Goal: Task Accomplishment & Management: Manage account settings

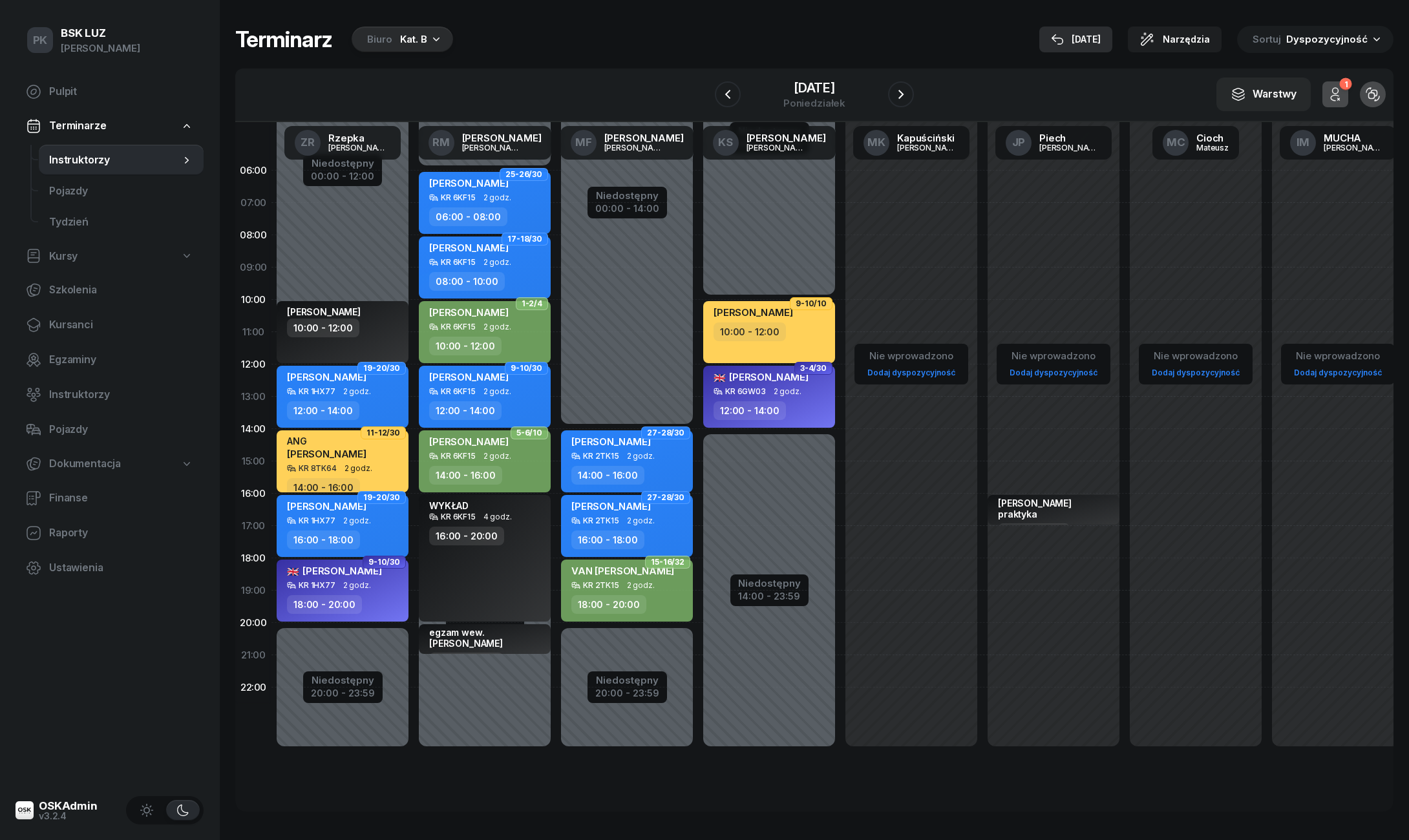
click at [1095, 35] on div "[DATE]" at bounding box center [1075, 39] width 50 height 16
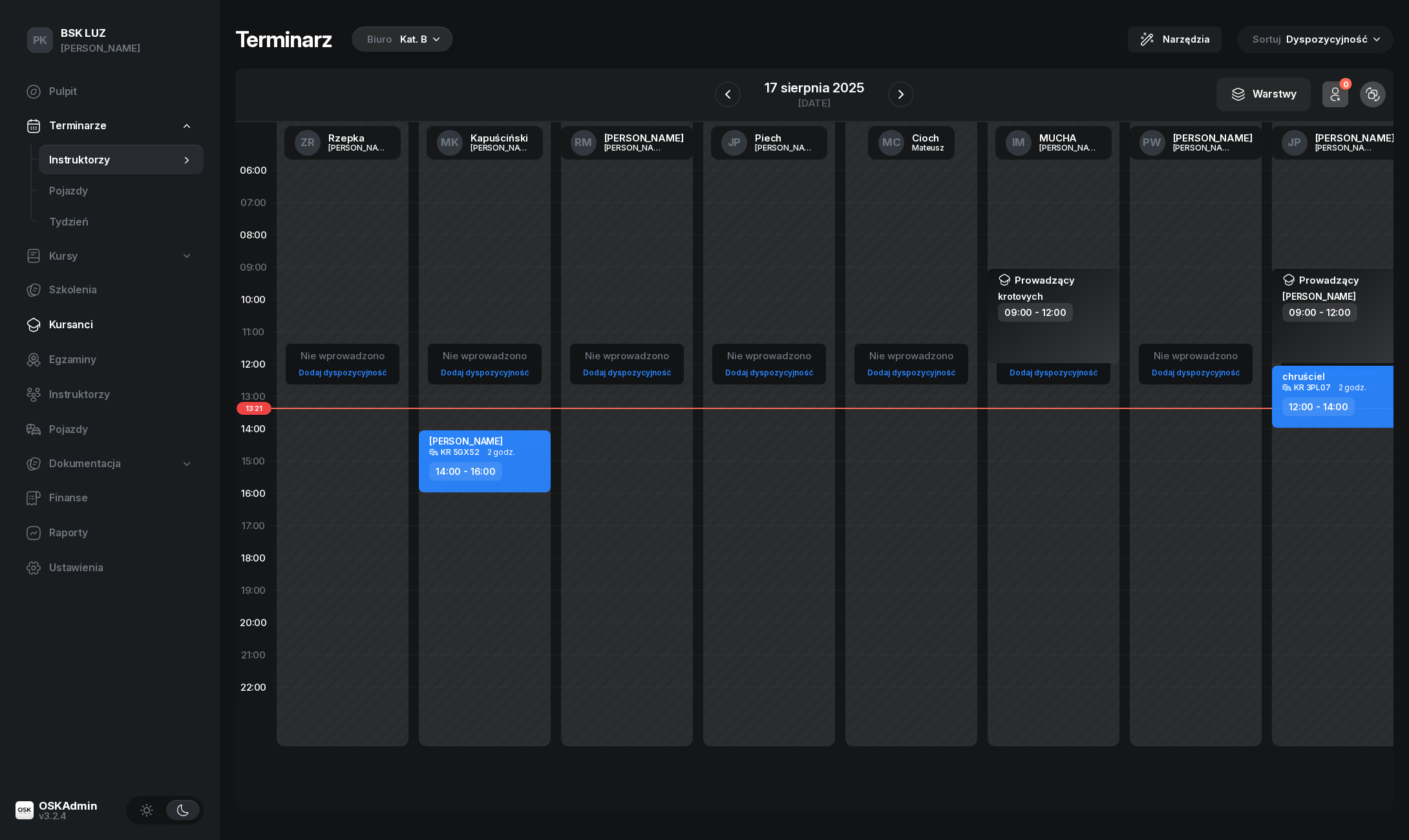
click at [73, 330] on span "Kursanci" at bounding box center [121, 325] width 144 height 17
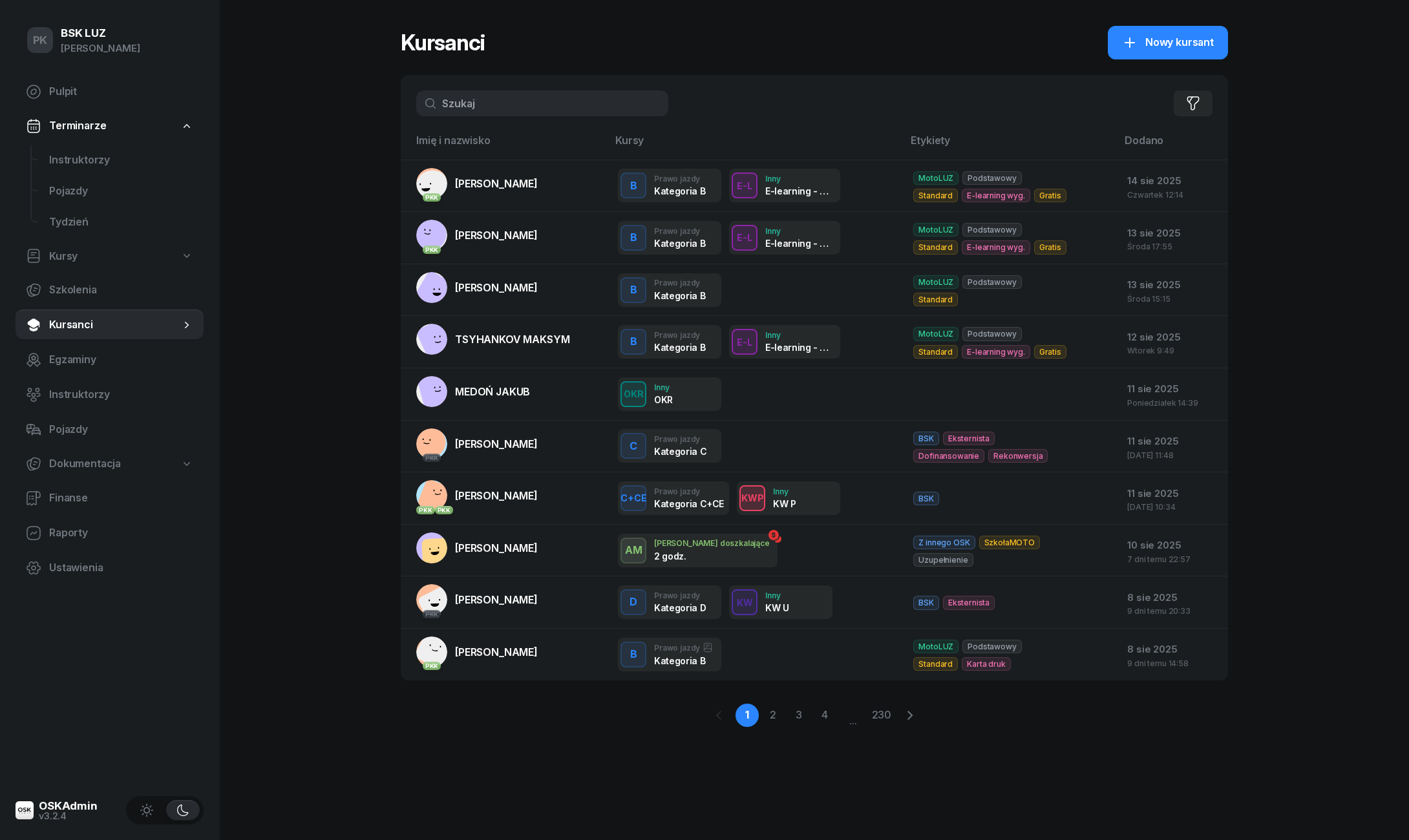
click at [546, 102] on input "text" at bounding box center [542, 103] width 252 height 26
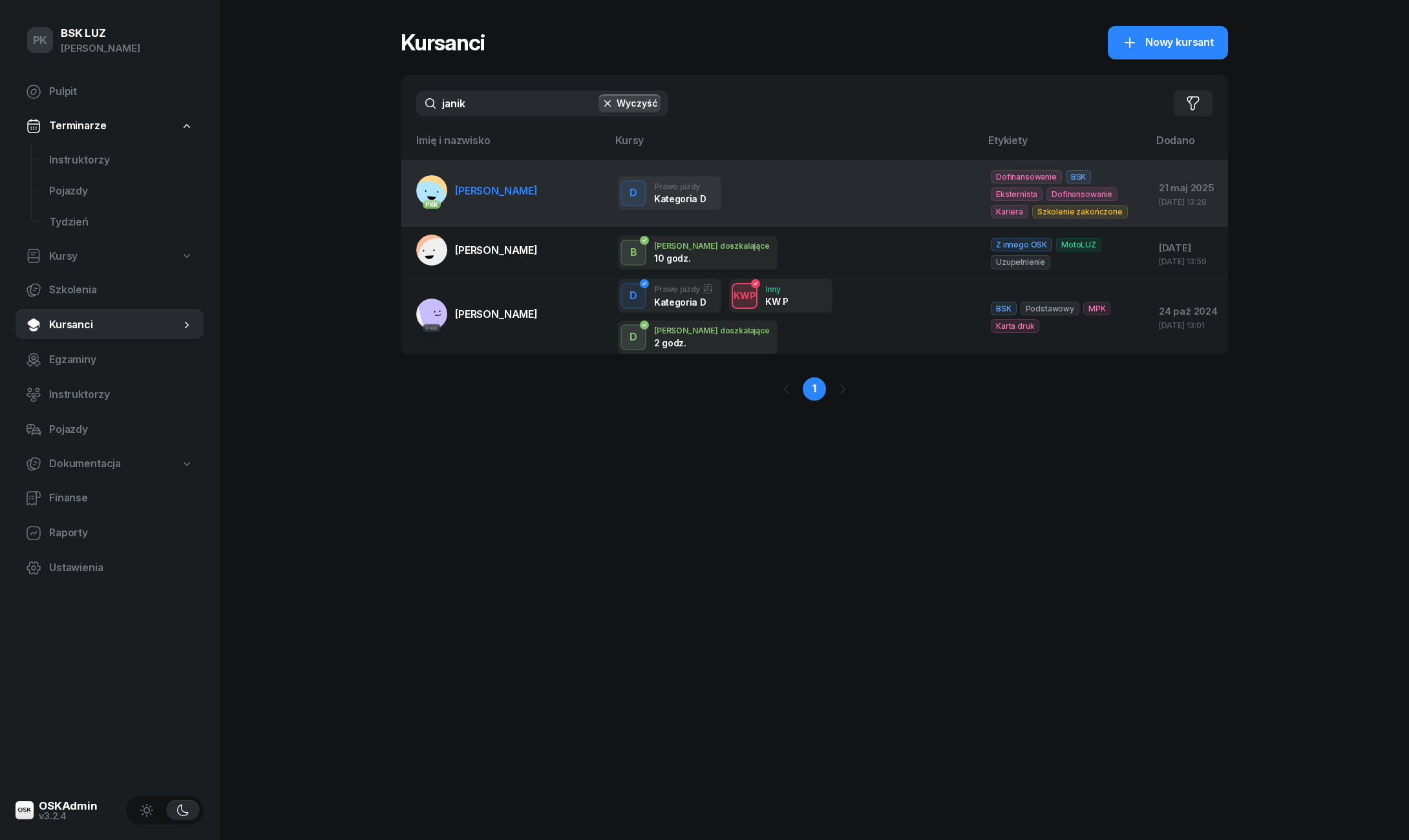
type input "janik"
click at [479, 194] on span "JANIK RAFAŁ" at bounding box center [496, 190] width 82 height 13
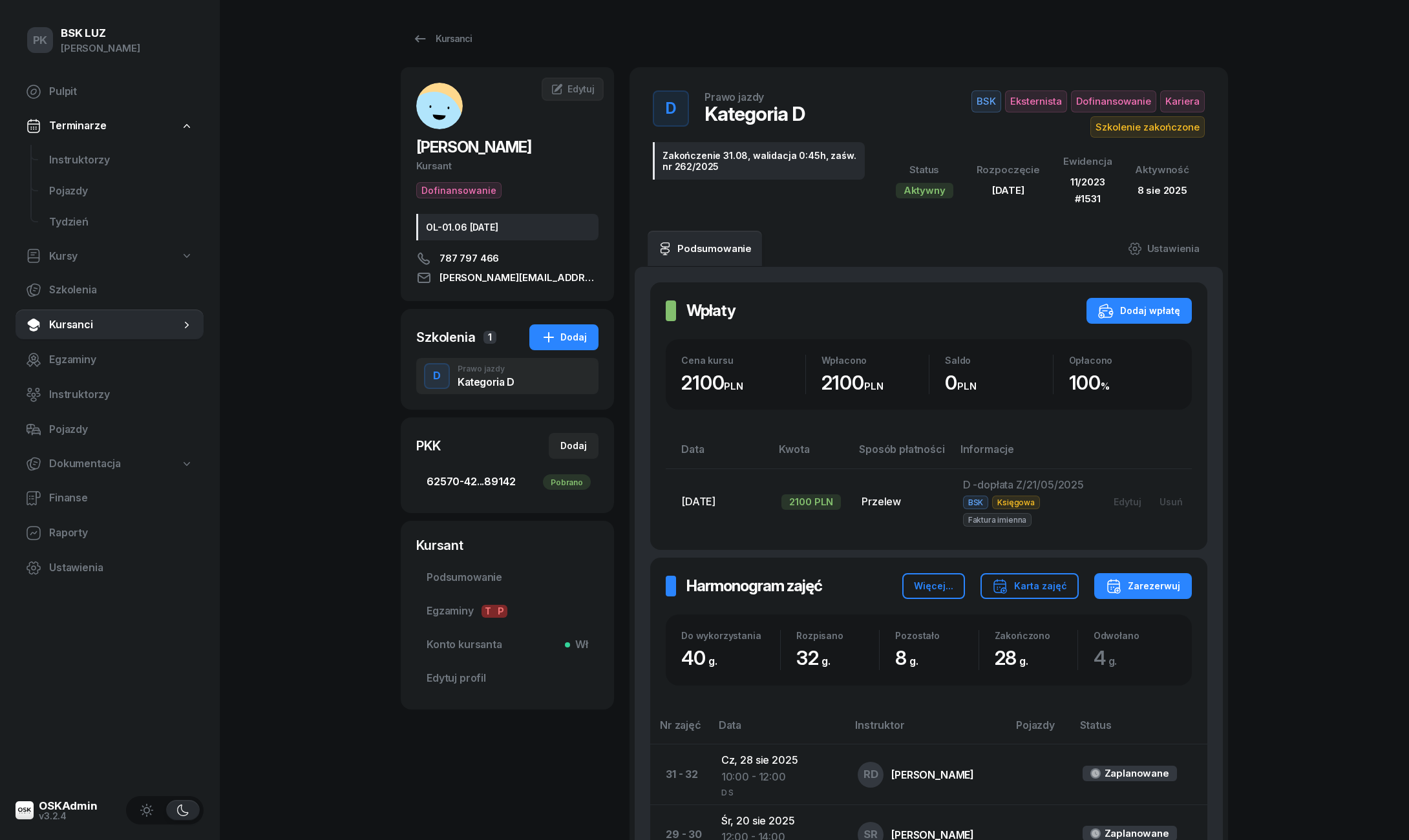
click at [490, 481] on span "62570-42...89142 Pobrano" at bounding box center [507, 482] width 161 height 17
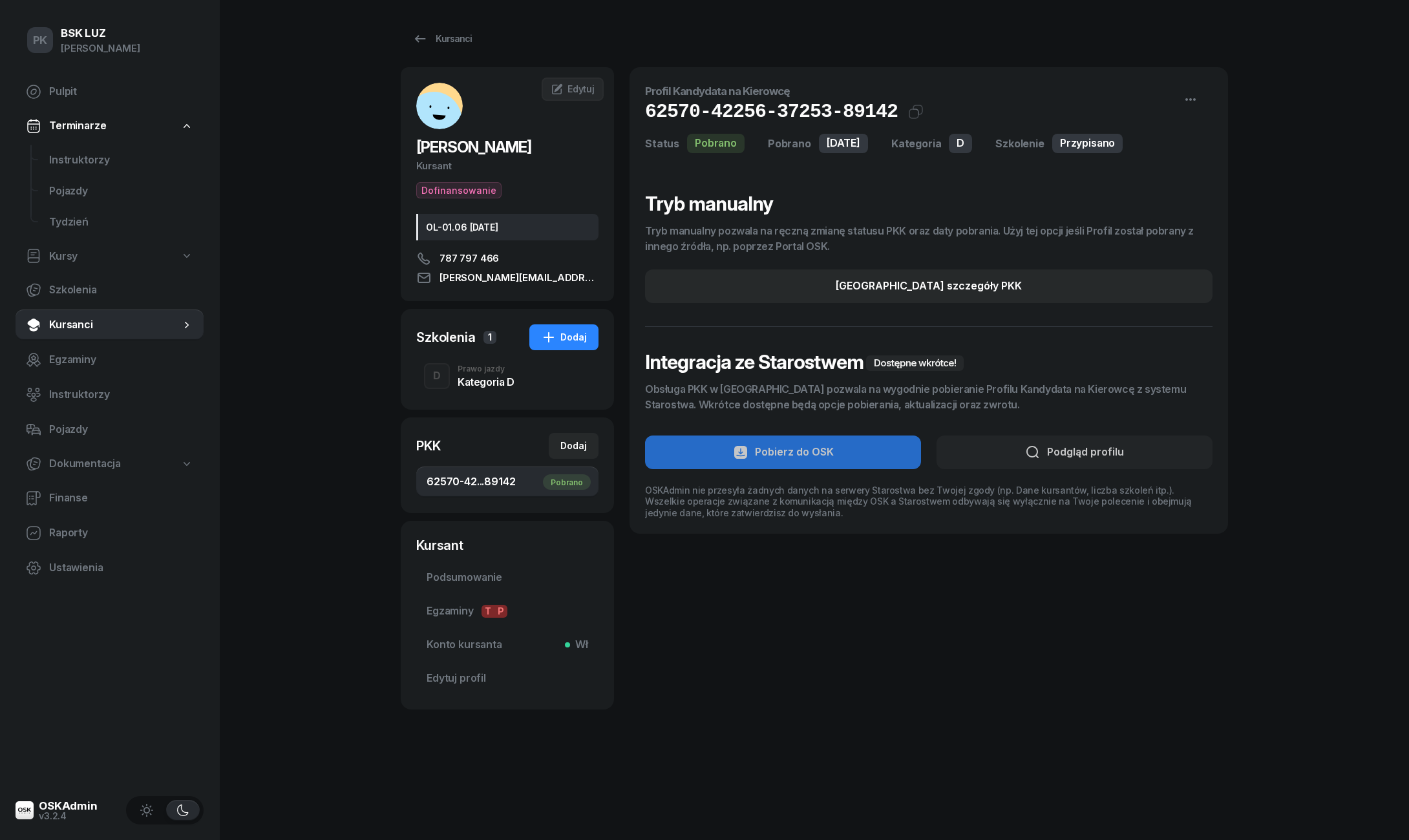
click at [1099, 305] on section "Tryb manualny Tryb manualny pozwala na ręczną zmianę statusu PKK oraz daty pobr…" at bounding box center [929, 354] width 568 height 326
click at [1170, 293] on button "Edytuj szczegóły PKK" at bounding box center [929, 286] width 568 height 33
select select "D"
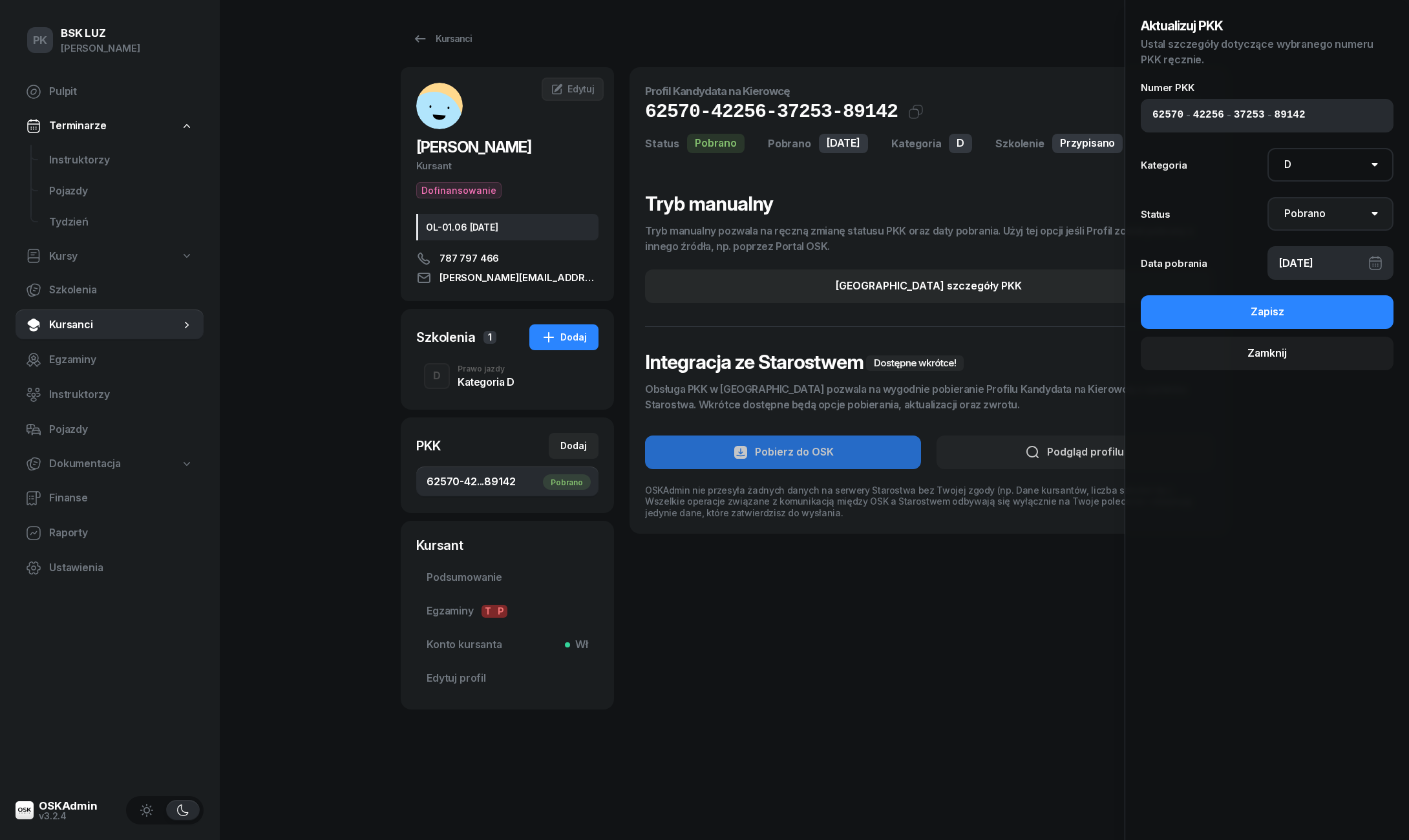
click at [1318, 220] on select "Nie pobrano Pobrano Zwrócono Zaktualizowano" at bounding box center [1331, 213] width 126 height 33
select select "UpdateAndReturn"
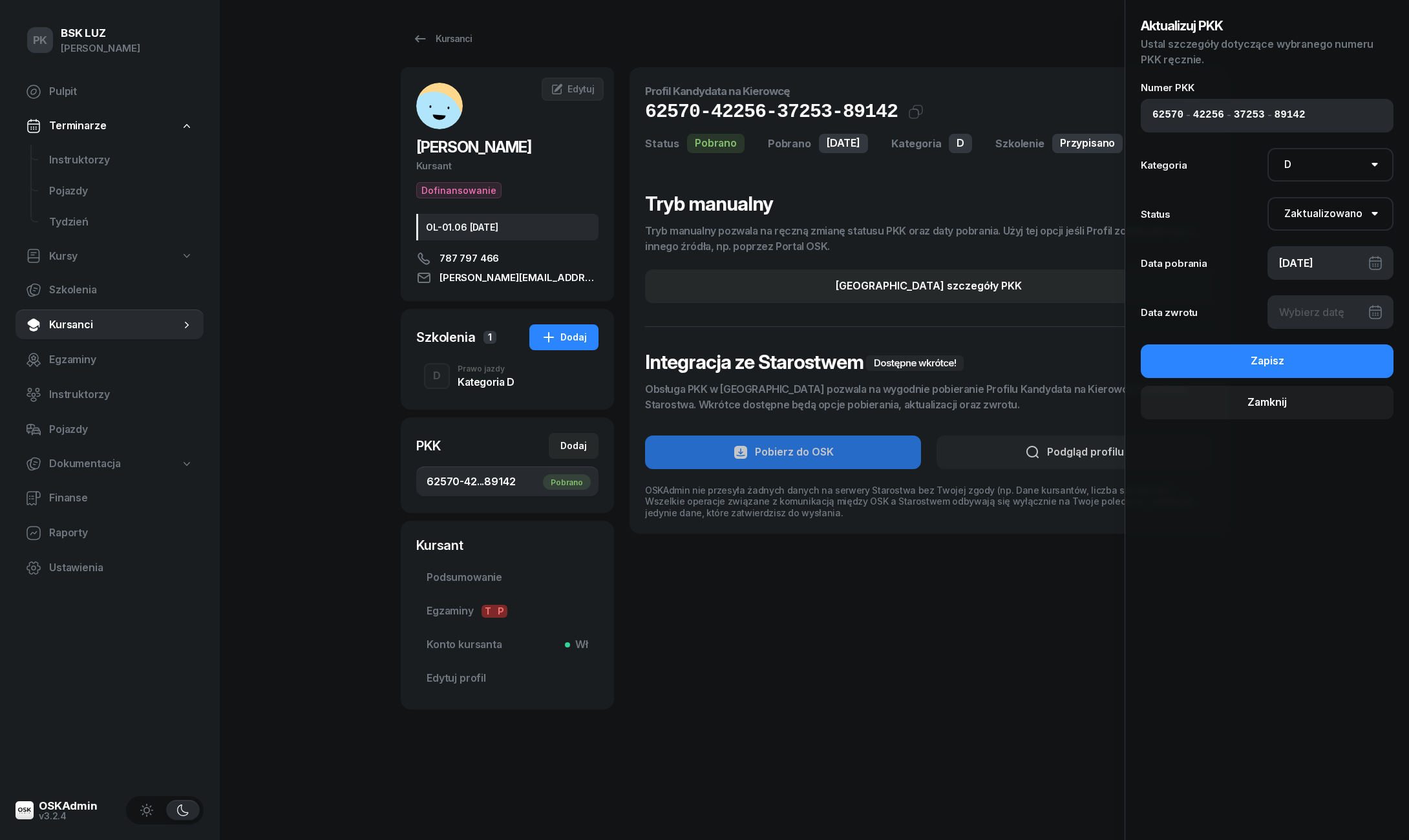
click at [1319, 306] on div at bounding box center [1331, 312] width 126 height 33
click at [1372, 314] on div at bounding box center [1331, 312] width 126 height 33
click at [1309, 301] on div at bounding box center [1331, 312] width 126 height 33
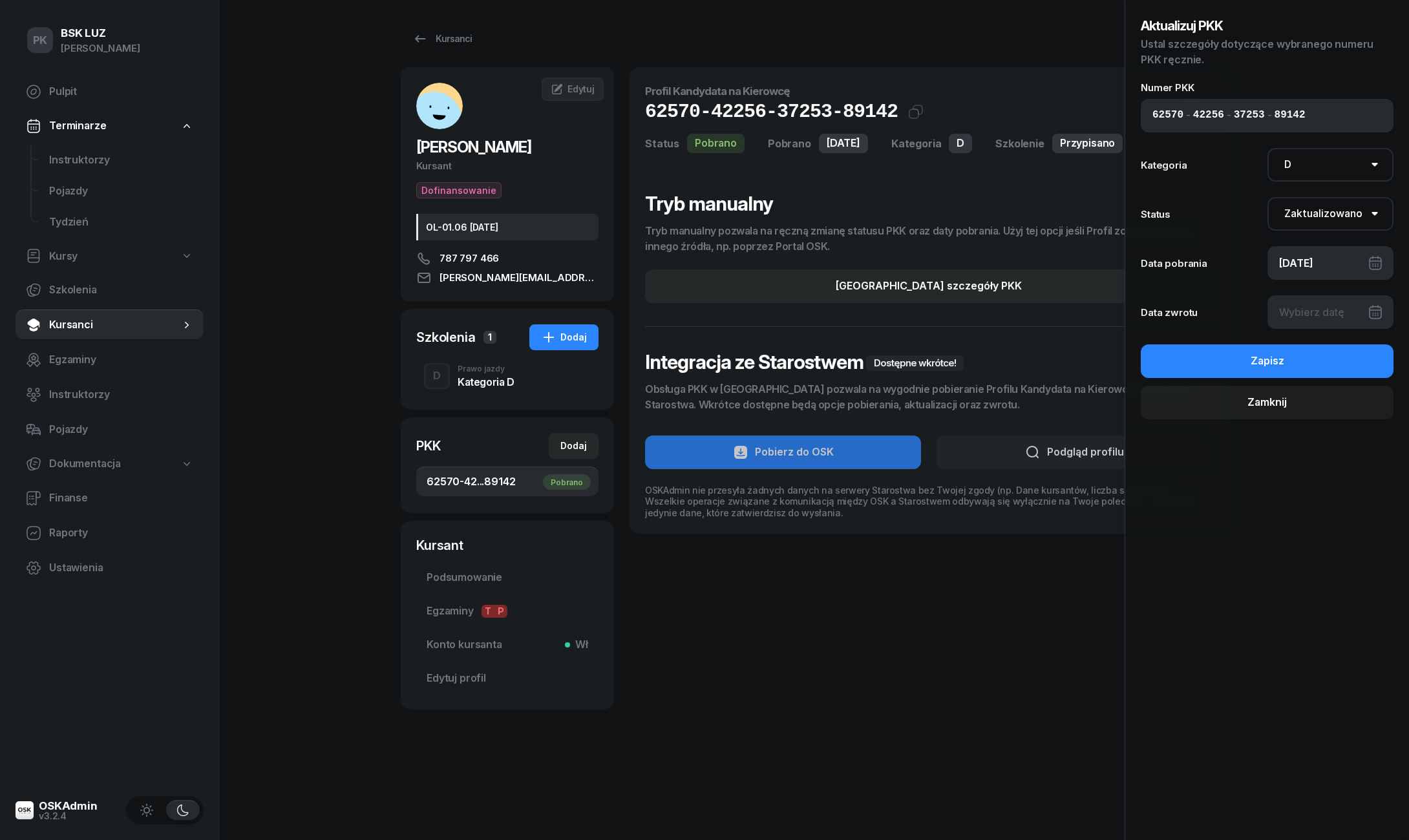
click at [1309, 301] on div at bounding box center [1331, 312] width 126 height 33
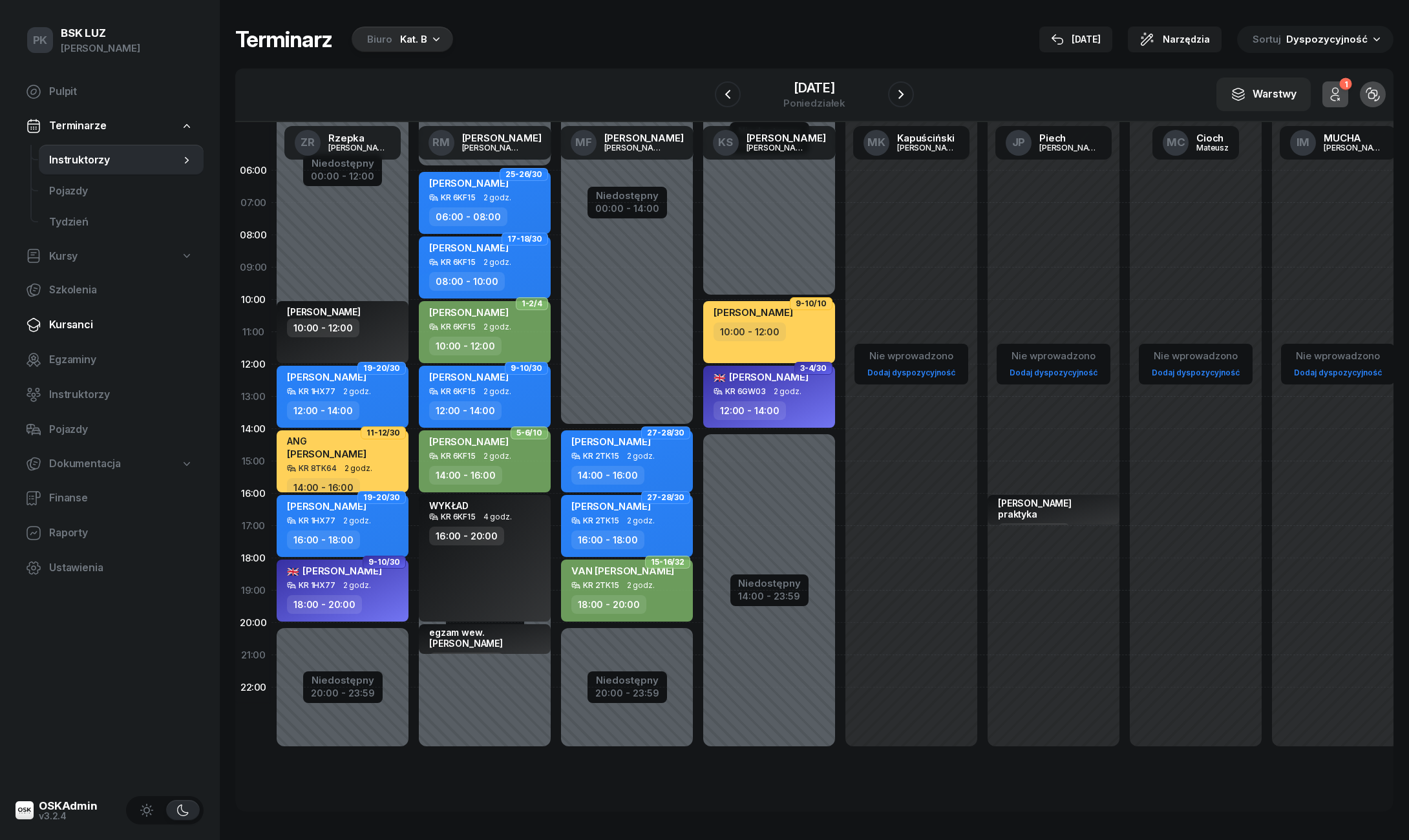
click at [87, 325] on span "Kursanci" at bounding box center [121, 325] width 144 height 17
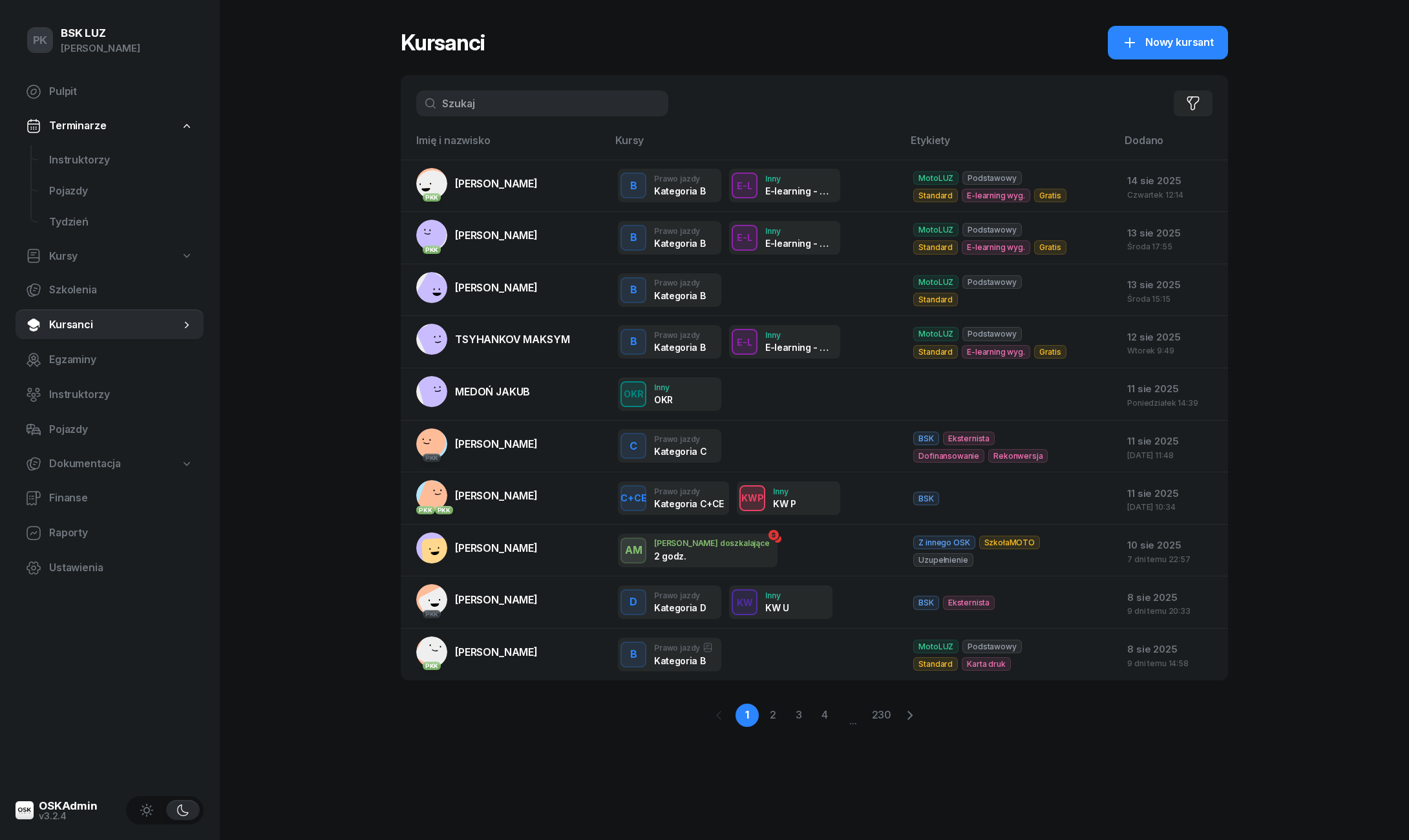
click at [564, 108] on input "text" at bounding box center [542, 103] width 252 height 26
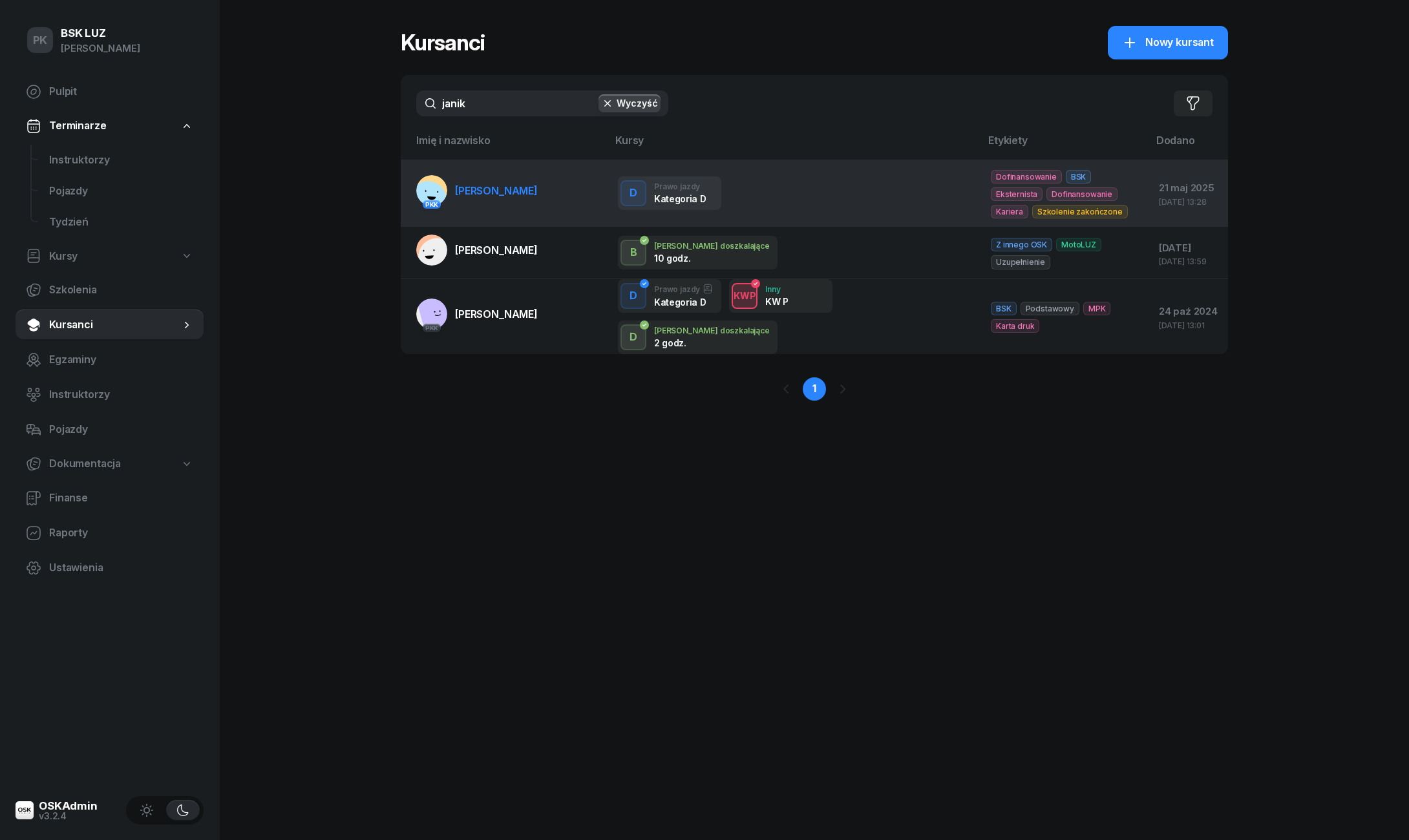
type input "janik"
click at [518, 195] on span "JANIK RAFAŁ" at bounding box center [496, 190] width 82 height 13
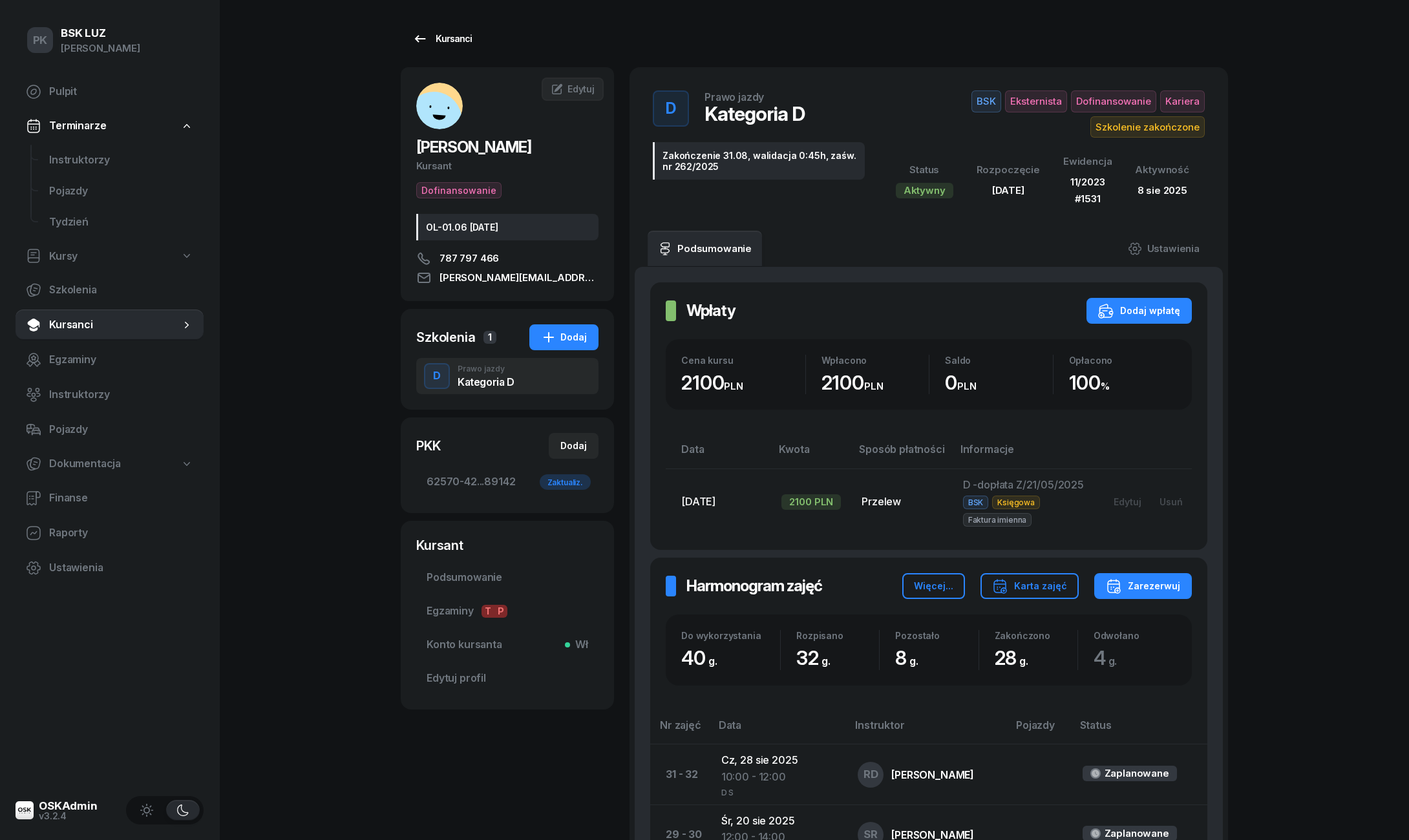
click at [433, 37] on div "Kursanci" at bounding box center [442, 39] width 59 height 16
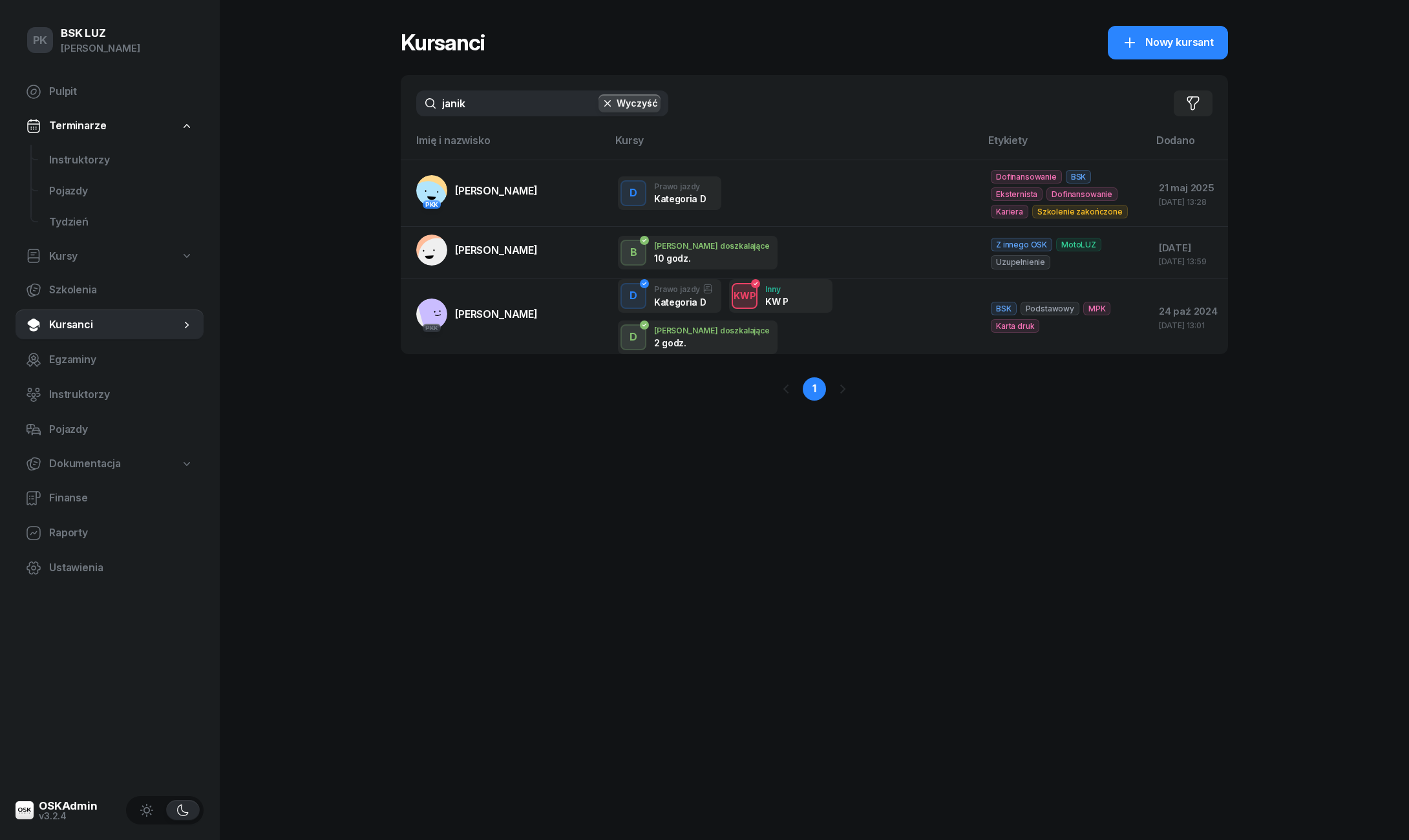
drag, startPoint x: 491, startPoint y: 104, endPoint x: 397, endPoint y: 106, distance: 94.0
click at [397, 106] on div "PK BSK LUZ Piotr Klimek Pulpit Terminarze Instruktorzy Pojazdy Tydzień Kursy Sz…" at bounding box center [704, 420] width 1409 height 840
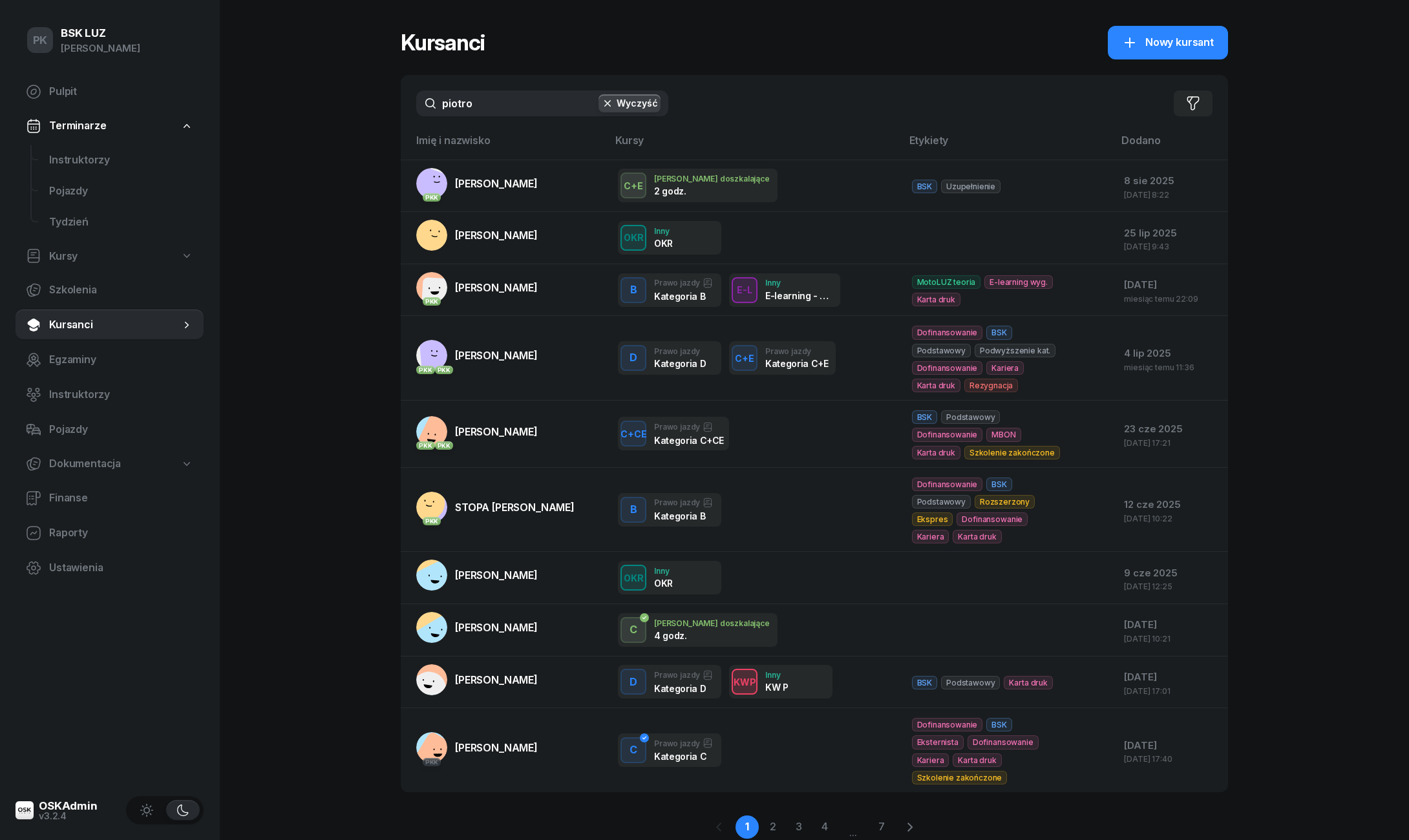
type input "piotrow"
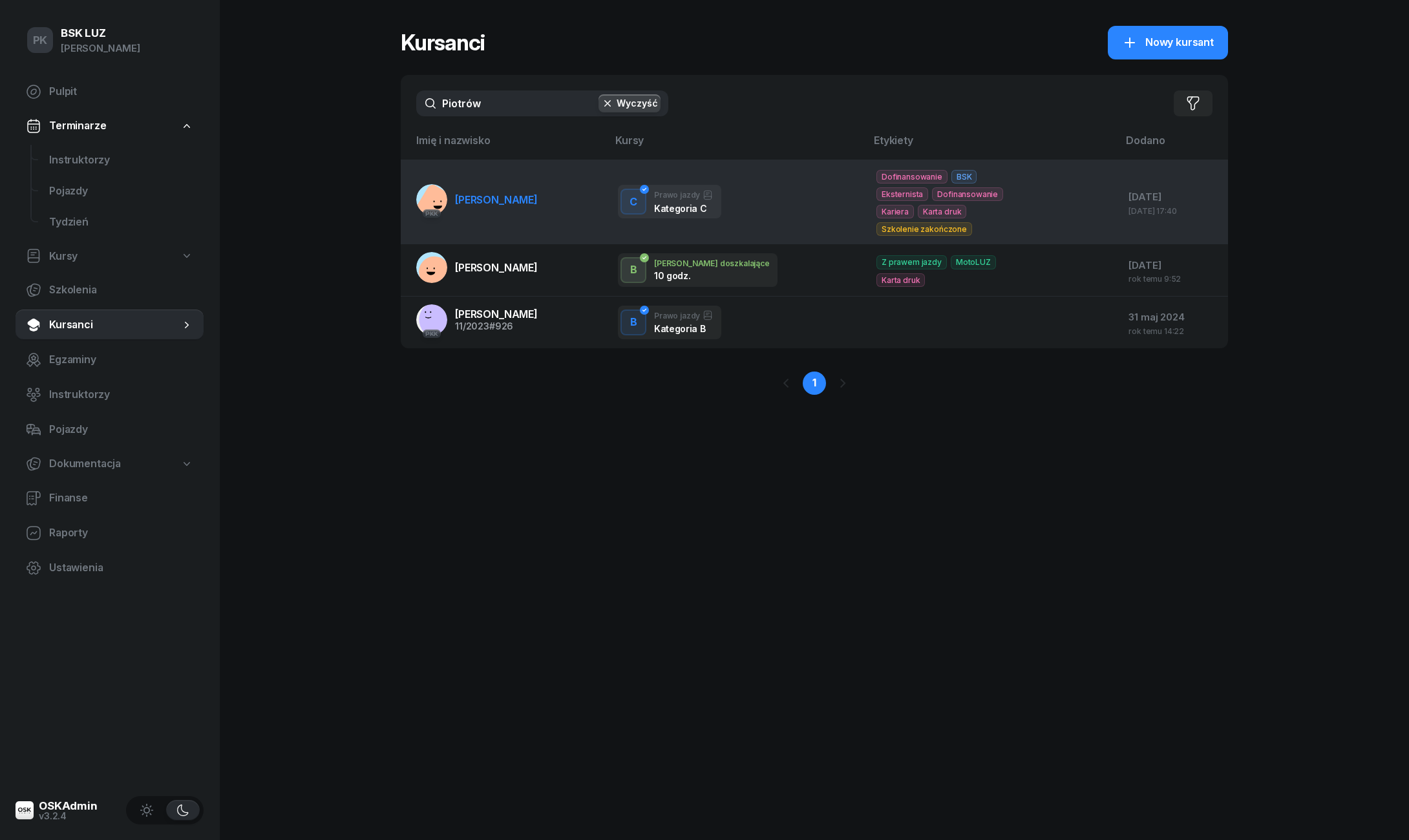
drag, startPoint x: 397, startPoint y: 106, endPoint x: 487, endPoint y: 200, distance: 130.1
click at [487, 200] on link "PKK PIOTROWSKI NORBERT" at bounding box center [477, 200] width 122 height 31
